Goal: Transaction & Acquisition: Purchase product/service

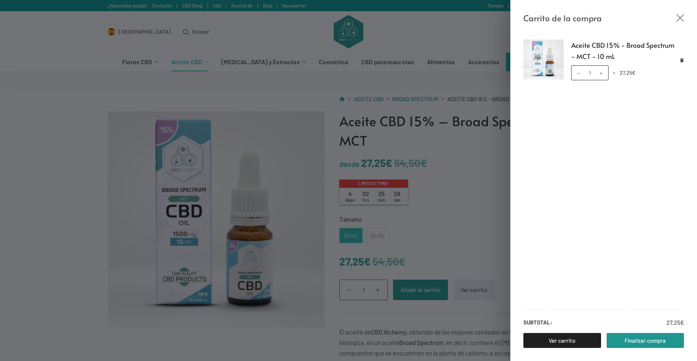
click at [473, 234] on div "Carrito de la compra Aceite CBD 15% - Broad Spectrum - MCT - 10 mL Aceite CBD 1…" at bounding box center [348, 180] width 697 height 361
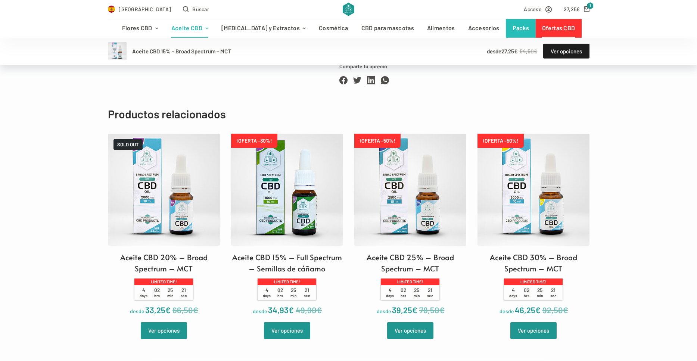
scroll to position [681, 0]
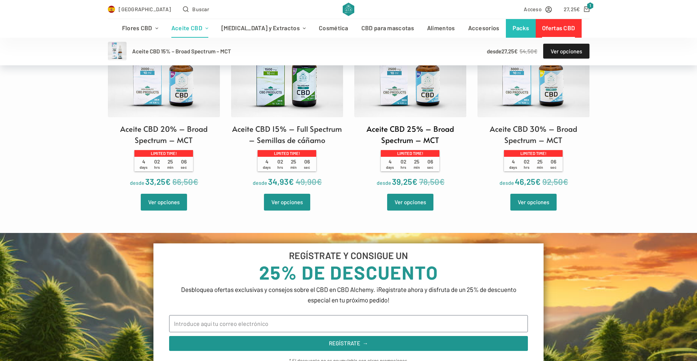
click at [415, 114] on img at bounding box center [410, 61] width 112 height 112
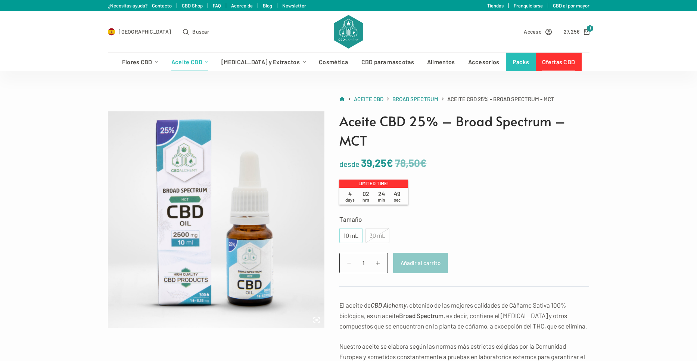
click at [345, 235] on div "10 mL" at bounding box center [351, 236] width 14 height 10
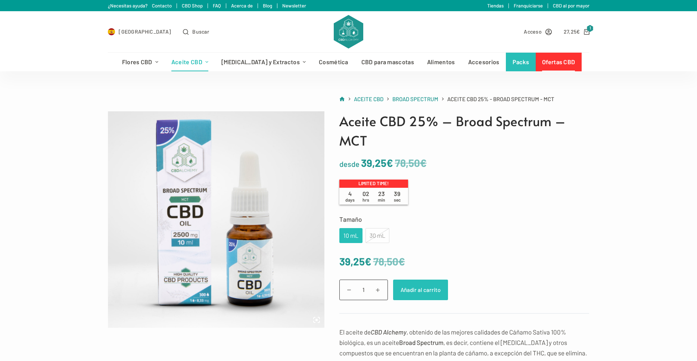
click at [411, 290] on button "Añadir al carrito" at bounding box center [420, 290] width 55 height 21
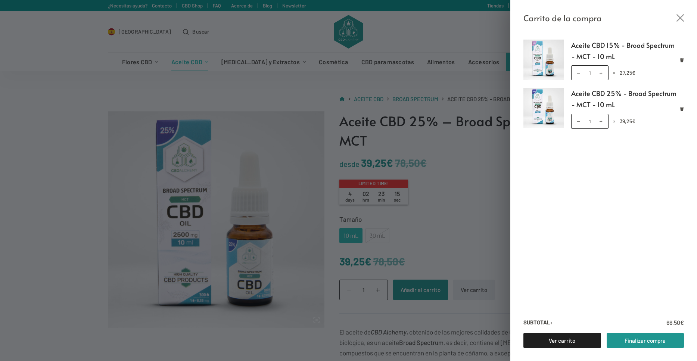
click at [463, 227] on div "Carrito de la compra Aceite CBD 15% - Broad Spectrum - MCT - 10 mL Aceite CBD 1…" at bounding box center [348, 180] width 697 height 361
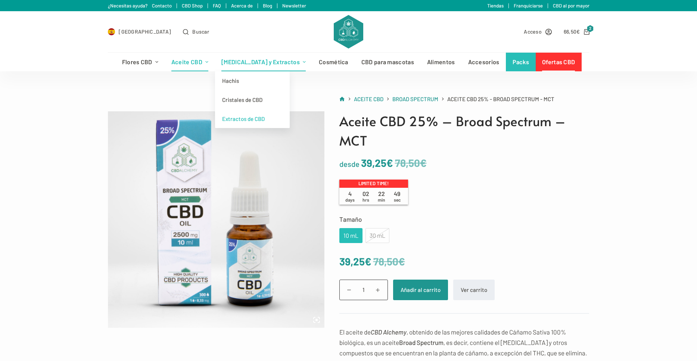
click at [262, 120] on link "Extractos de CBD" at bounding box center [252, 118] width 75 height 19
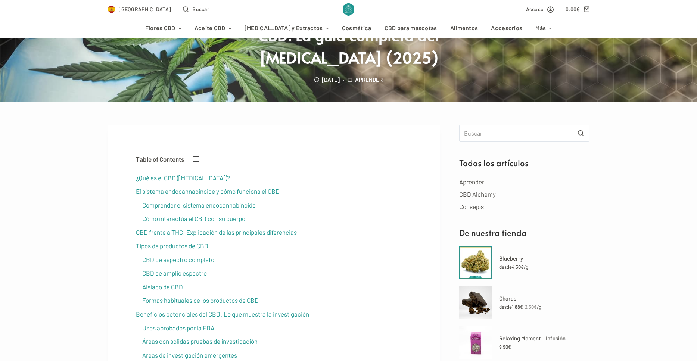
scroll to position [85, 0]
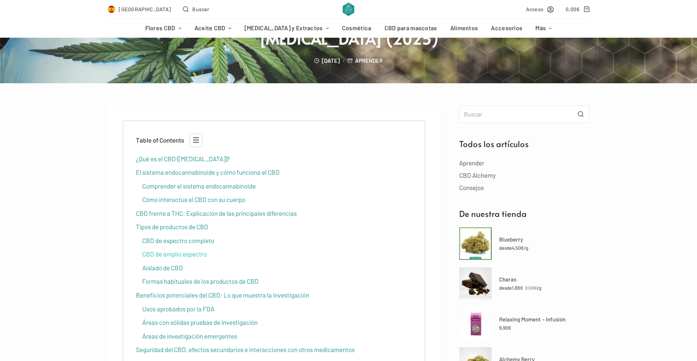
click at [153, 253] on link "CBD de amplio espectro" at bounding box center [174, 253] width 65 height 7
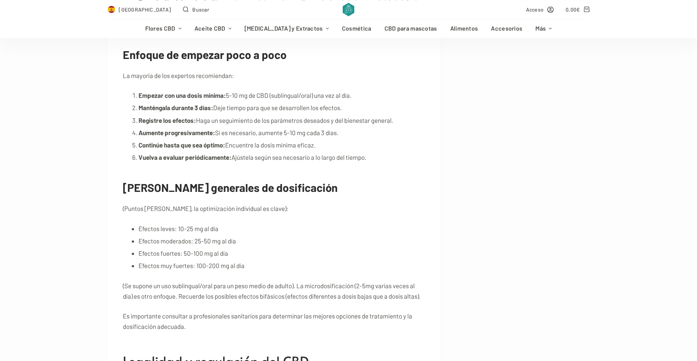
scroll to position [6495, 0]
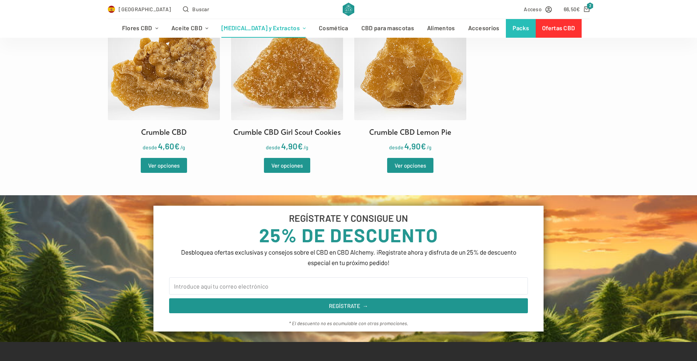
scroll to position [43, 0]
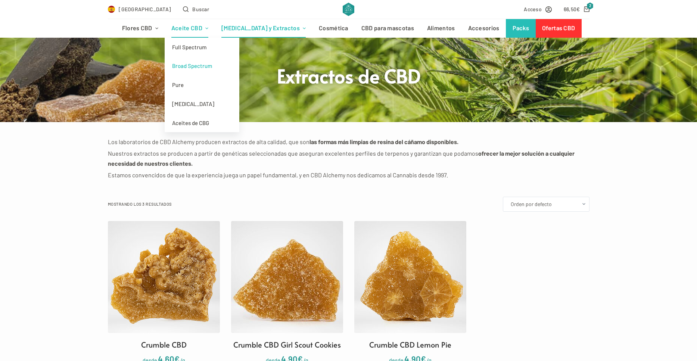
click at [216, 66] on link "Broad Spectrum" at bounding box center [202, 65] width 75 height 19
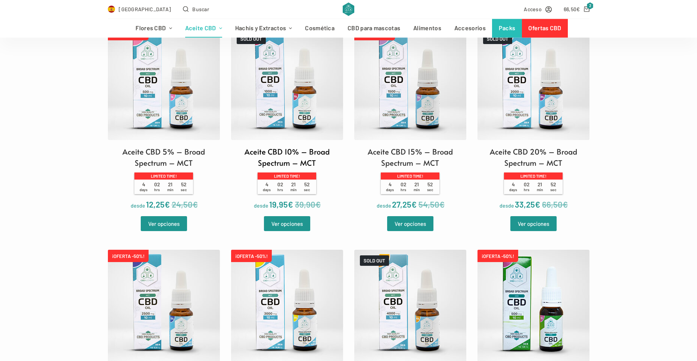
scroll to position [298, 0]
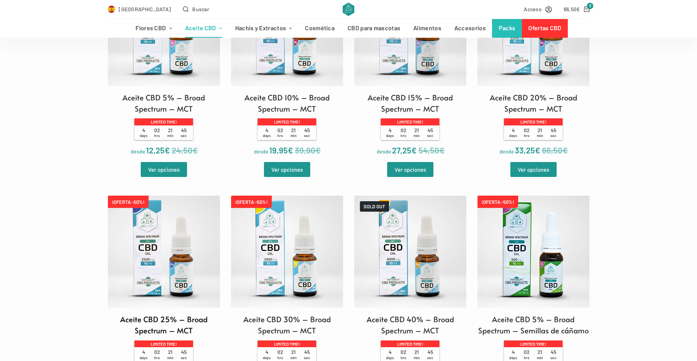
click at [163, 258] on img at bounding box center [164, 252] width 112 height 112
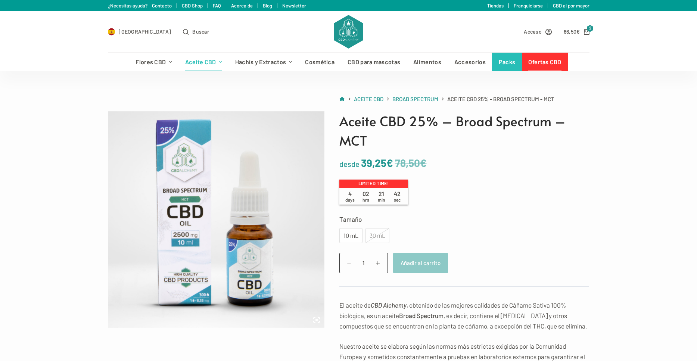
click at [373, 234] on div "30 mL" at bounding box center [377, 235] width 24 height 15
click at [346, 233] on div "10 mL" at bounding box center [351, 236] width 14 height 10
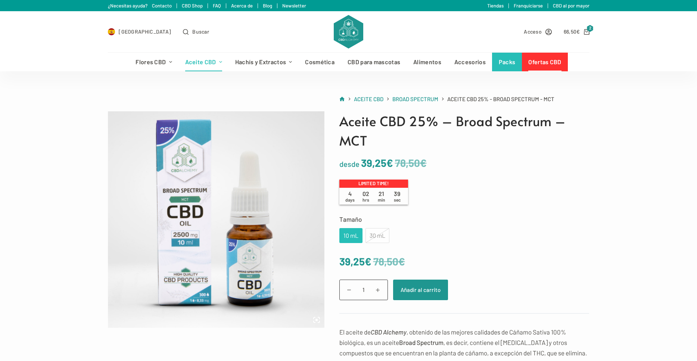
click at [373, 233] on div "30 mL" at bounding box center [377, 235] width 24 height 15
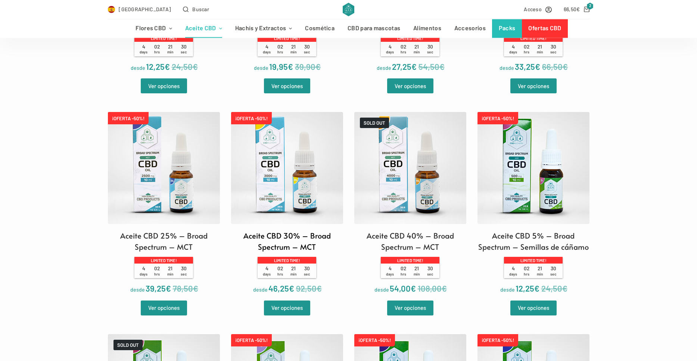
scroll to position [383, 0]
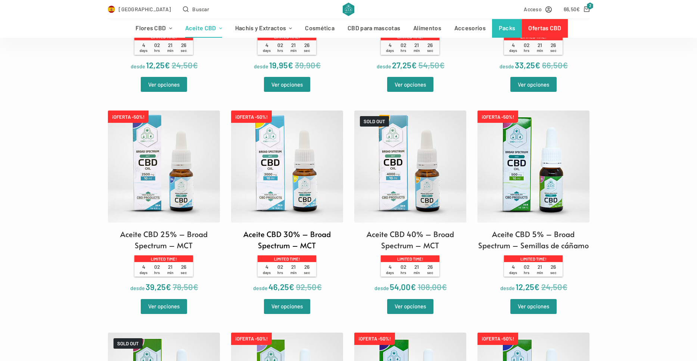
click at [279, 169] on img at bounding box center [287, 166] width 112 height 112
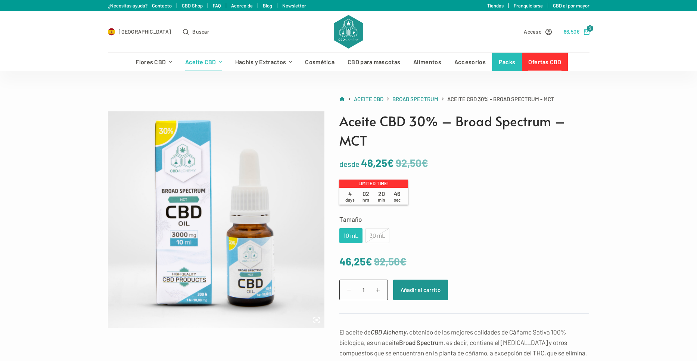
click at [574, 32] on bdi "66,50 €" at bounding box center [572, 31] width 16 height 6
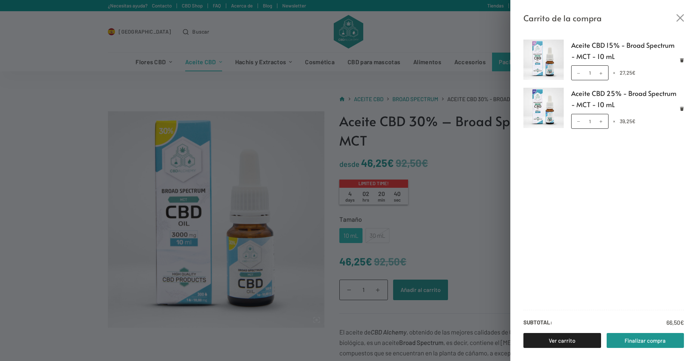
click at [545, 112] on img at bounding box center [543, 108] width 40 height 40
click at [483, 184] on div "Carrito de la compra Aceite CBD 15% - Broad Spectrum - MCT - 10 mL Aceite CBD 1…" at bounding box center [348, 180] width 697 height 361
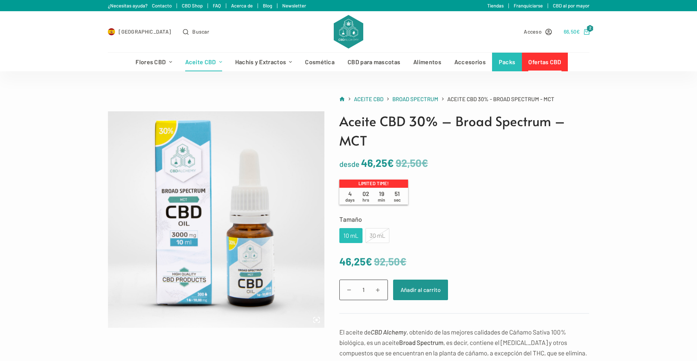
click at [575, 32] on bdi "66,50 €" at bounding box center [572, 31] width 16 height 6
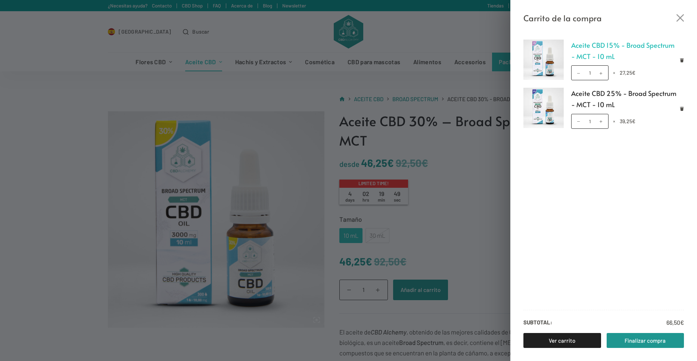
click at [589, 52] on link "Aceite CBD 15% - Broad Spectrum - MCT - 10 mL" at bounding box center [627, 51] width 113 height 22
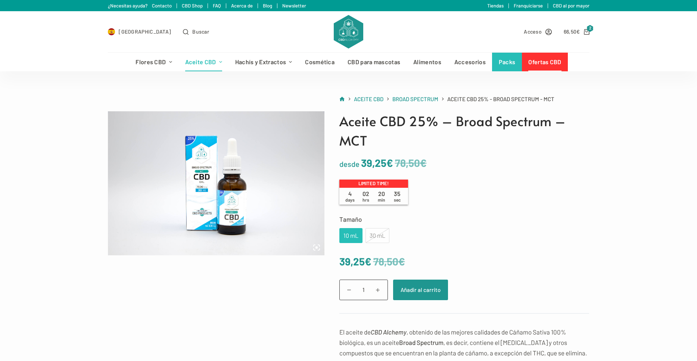
click at [223, 201] on img at bounding box center [216, 183] width 217 height 144
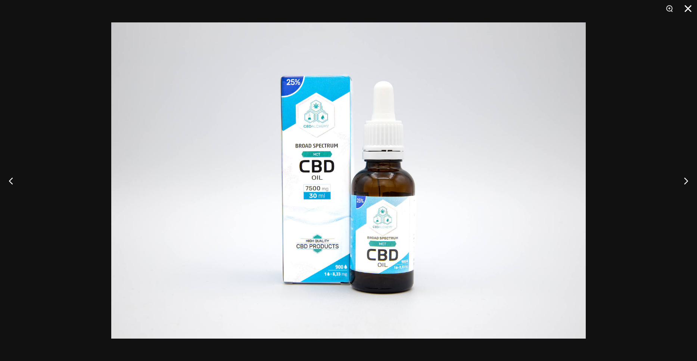
click at [689, 12] on button "Close" at bounding box center [685, 11] width 19 height 22
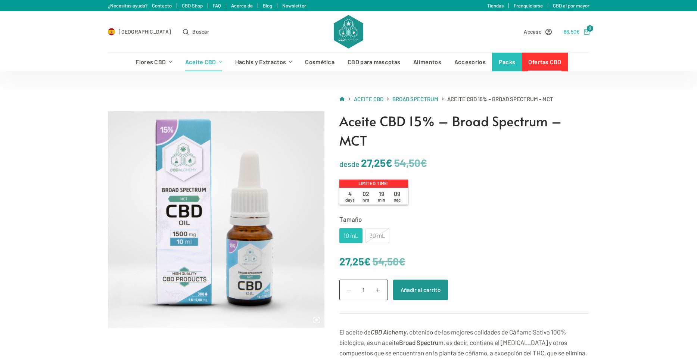
click at [570, 29] on bdi "66,50 €" at bounding box center [572, 31] width 16 height 6
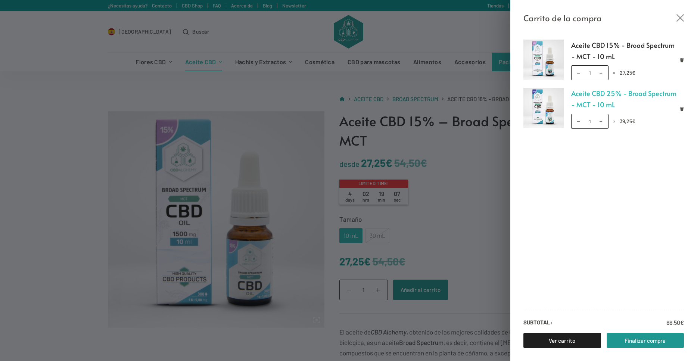
click at [591, 95] on link "Aceite CBD 25% - Broad Spectrum - MCT - 10 mL" at bounding box center [627, 99] width 113 height 22
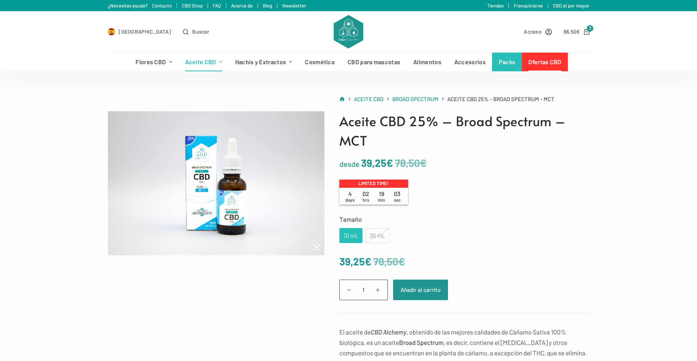
click at [225, 209] on img at bounding box center [216, 183] width 217 height 144
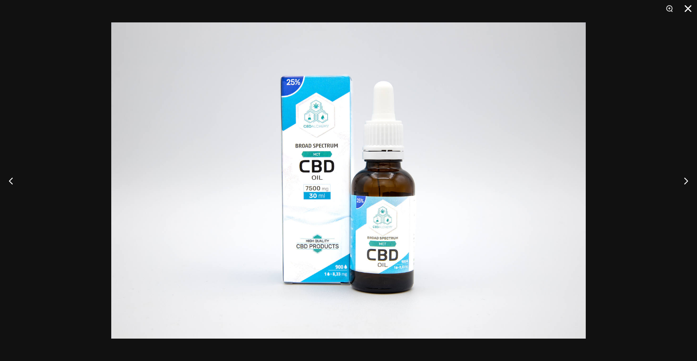
click at [687, 10] on button "Close" at bounding box center [685, 11] width 19 height 22
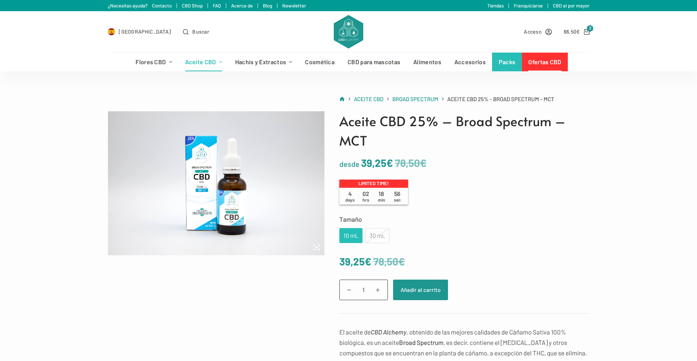
click at [349, 241] on div "10 mL" at bounding box center [350, 235] width 23 height 15
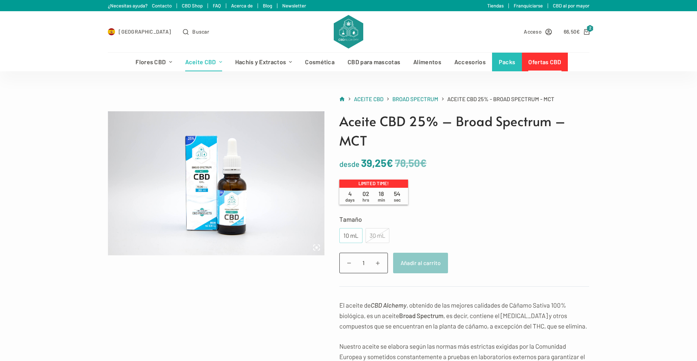
click at [349, 241] on div "10 mL" at bounding box center [350, 235] width 23 height 15
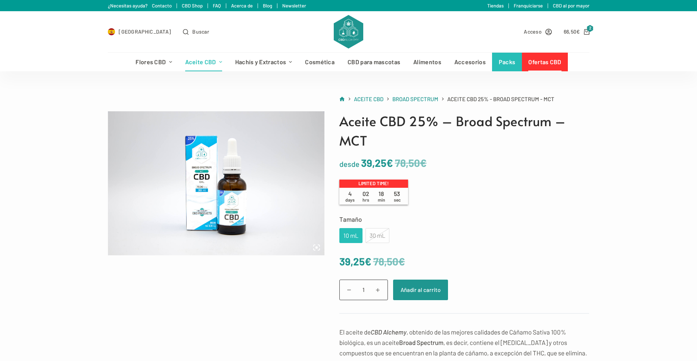
click at [349, 241] on div "10 mL" at bounding box center [350, 235] width 23 height 15
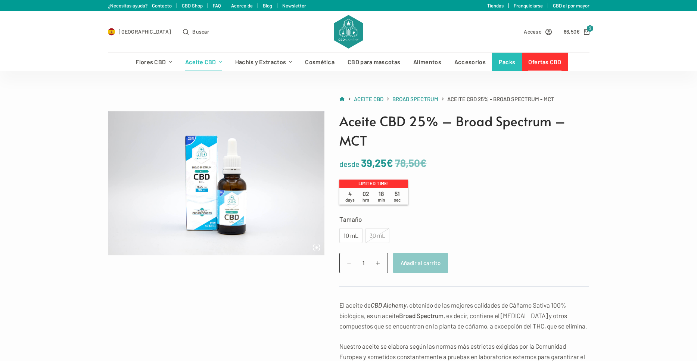
click at [233, 215] on img at bounding box center [216, 183] width 217 height 144
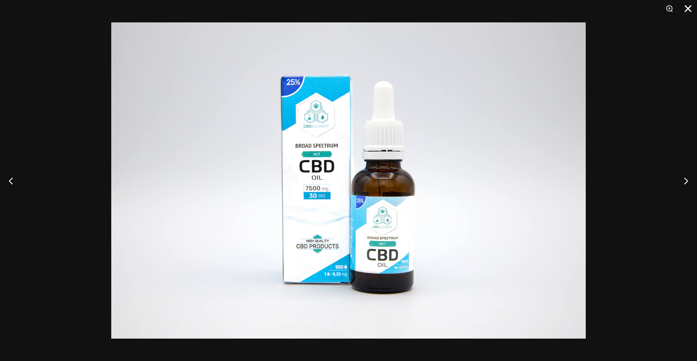
click at [687, 4] on button "Close" at bounding box center [685, 11] width 19 height 22
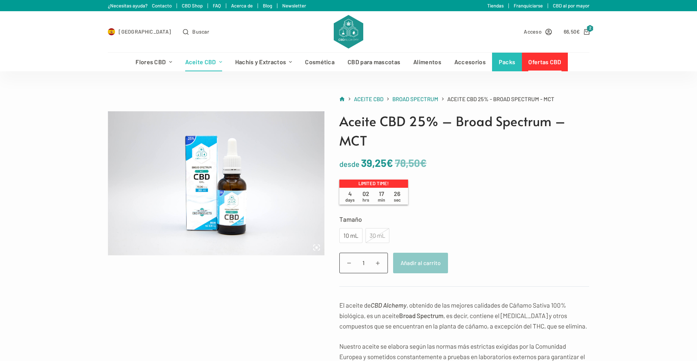
click at [606, 194] on div "Aceite CBD 25% – Broad Spectrum – MCT desde 78,50 € 39,25 € Limited time! 4 day…" at bounding box center [348, 362] width 697 height 502
click at [580, 35] on link "66,50 € 2" at bounding box center [577, 31] width 26 height 9
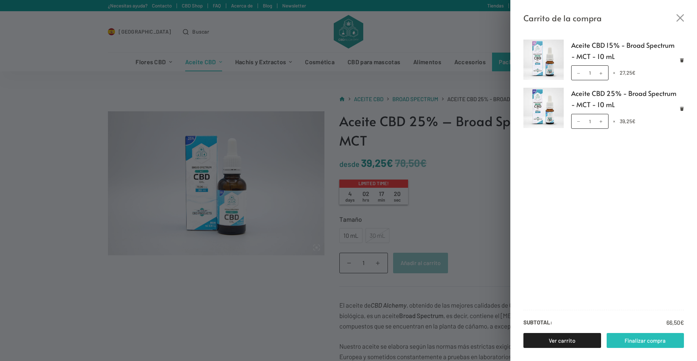
click at [633, 340] on link "Finalizar compra" at bounding box center [646, 340] width 78 height 15
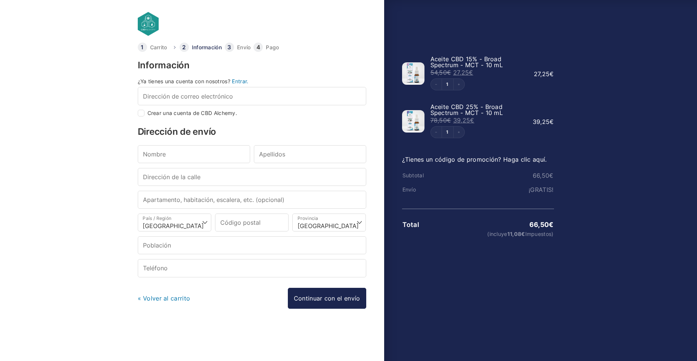
select select "B"
click at [234, 149] on input "Nombre *" at bounding box center [194, 154] width 112 height 18
type input "Ma"
click at [236, 85] on div "¿Ya tienes una cuenta con nosotros? Entrar. Dirección de correo electrónico * C…" at bounding box center [252, 98] width 228 height 38
click at [238, 81] on link "Entrar." at bounding box center [240, 81] width 16 height 6
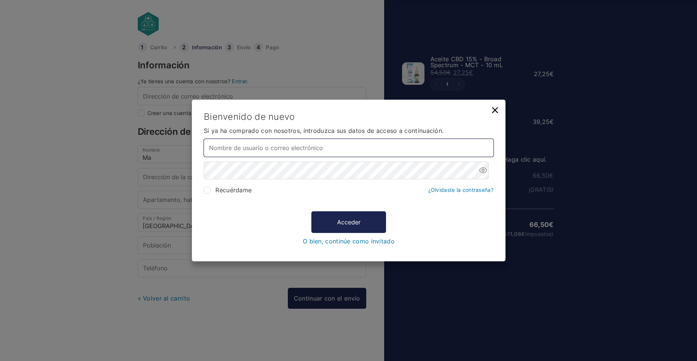
click at [268, 143] on input "Nombre de usuario o correo electrónico *" at bounding box center [349, 148] width 290 height 18
type input "[PERSON_NAME][EMAIL_ADDRESS][PERSON_NAME][DOMAIN_NAME]"
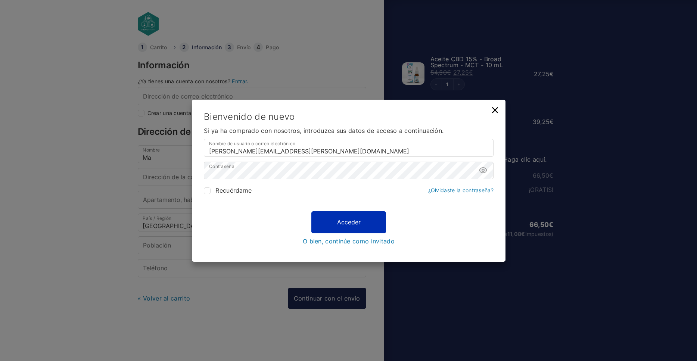
click at [349, 221] on button "Acceder" at bounding box center [348, 222] width 75 height 22
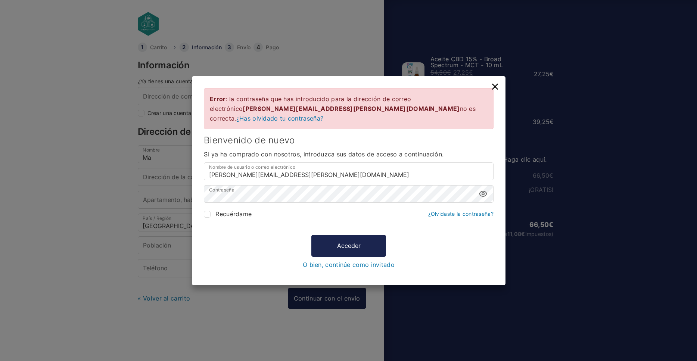
click at [482, 193] on icon at bounding box center [483, 193] width 9 height 9
click at [332, 239] on button "Acceder" at bounding box center [348, 246] width 75 height 22
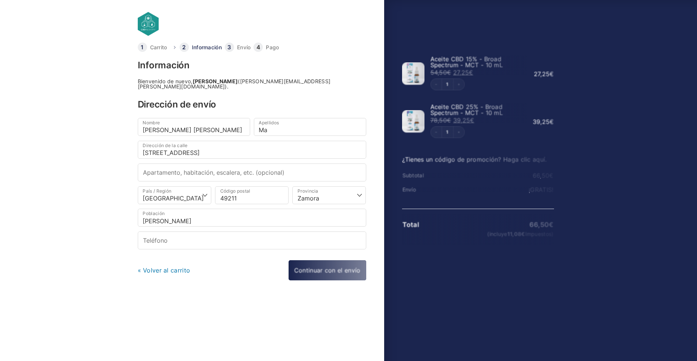
select select "ZA"
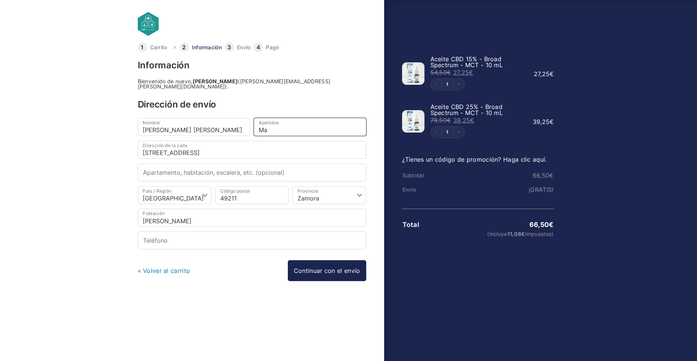
click at [274, 126] on input "Ma" at bounding box center [310, 127] width 112 height 18
type input "M"
type input "[PERSON_NAME]"
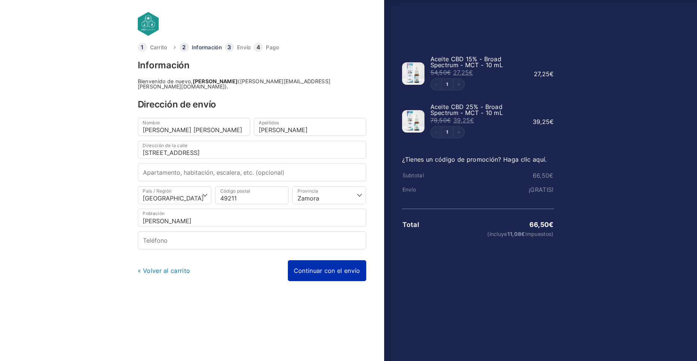
click at [318, 262] on link "Continuar con el envío" at bounding box center [327, 270] width 78 height 21
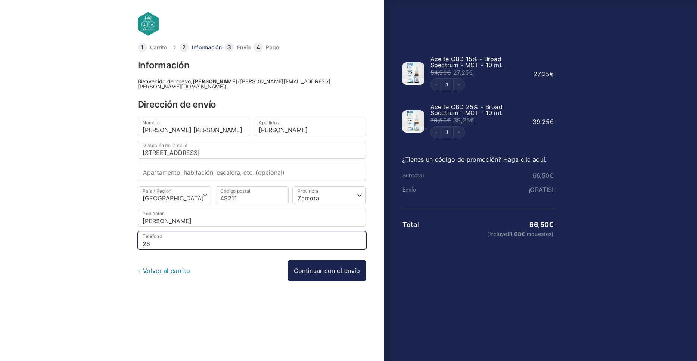
type input "2"
type input "601081178"
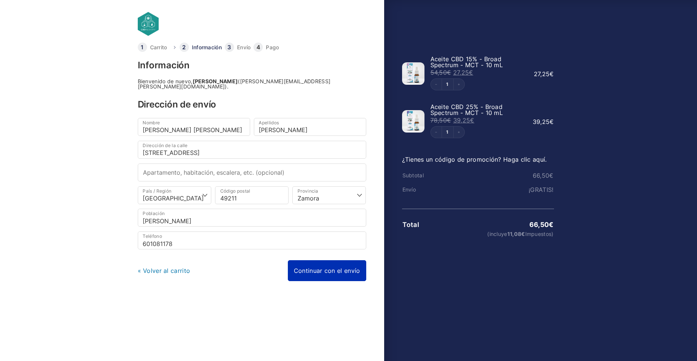
click at [322, 268] on link "Continuar con el envío" at bounding box center [327, 270] width 78 height 21
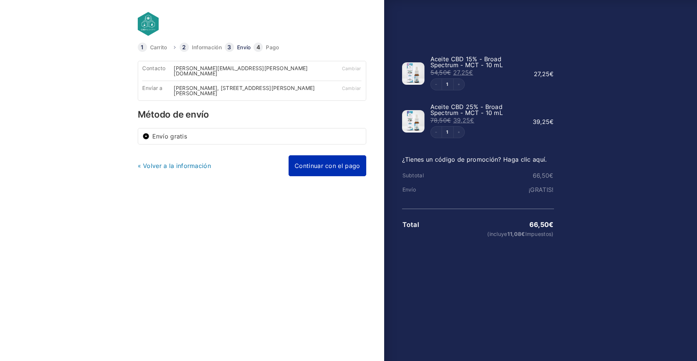
click at [311, 164] on link "Continuar con el pago" at bounding box center [327, 165] width 77 height 21
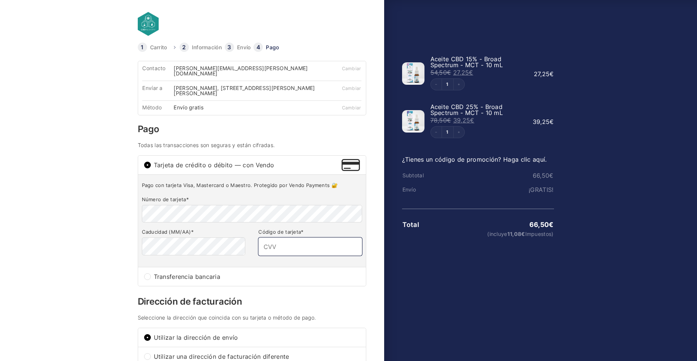
click at [280, 242] on input "Código de tarjeta *" at bounding box center [309, 246] width 103 height 18
type input "041"
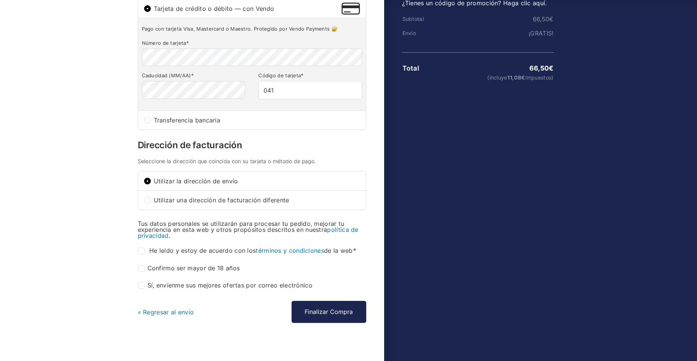
click at [144, 248] on label "He leído y estoy de acuerdo con los términos y condiciones de la web *" at bounding box center [248, 251] width 221 height 7
click at [144, 248] on input "He leído y estoy de acuerdo con los términos y condiciones de la web *" at bounding box center [141, 251] width 7 height 7
checkbox input "true"
click at [140, 266] on input "Confirmo ser mayor de 18 años *" at bounding box center [141, 268] width 7 height 7
checkbox input "true"
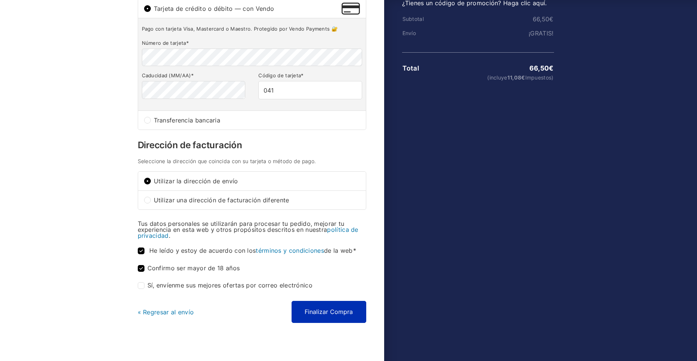
click at [325, 301] on button "Finalizar Compra" at bounding box center [329, 312] width 75 height 22
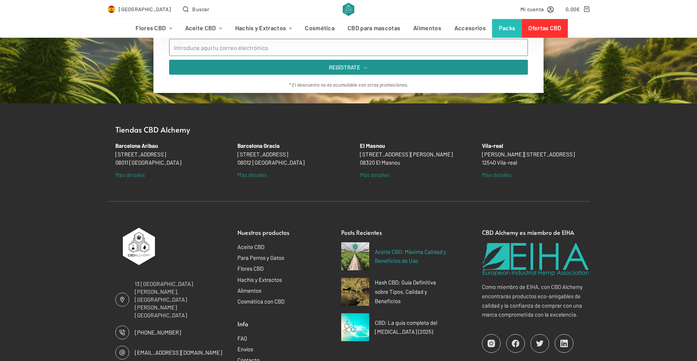
scroll to position [591, 0]
